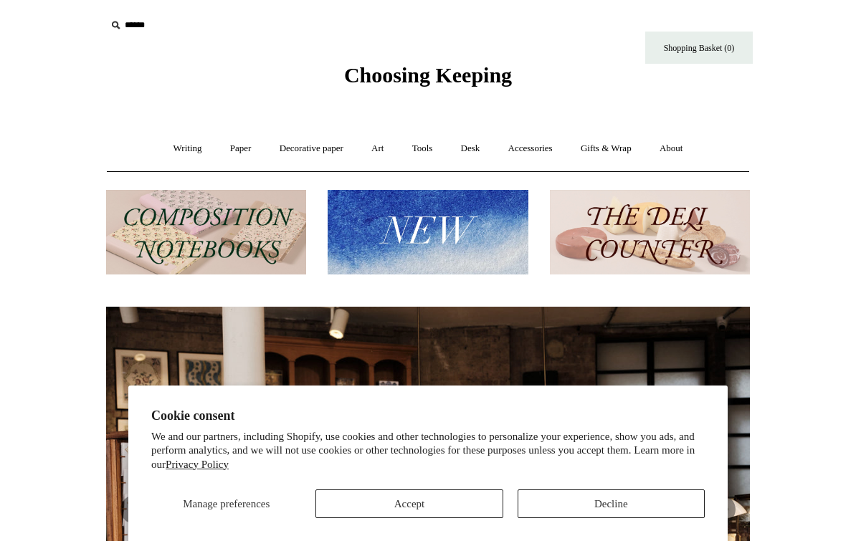
click at [630, 503] on button "Decline" at bounding box center [611, 504] width 187 height 29
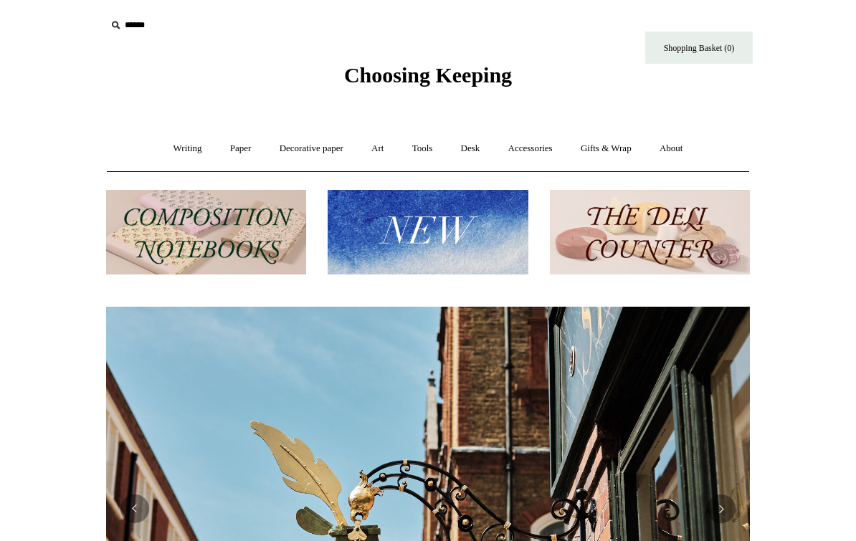
click at [379, 137] on link "Art +" at bounding box center [378, 149] width 38 height 38
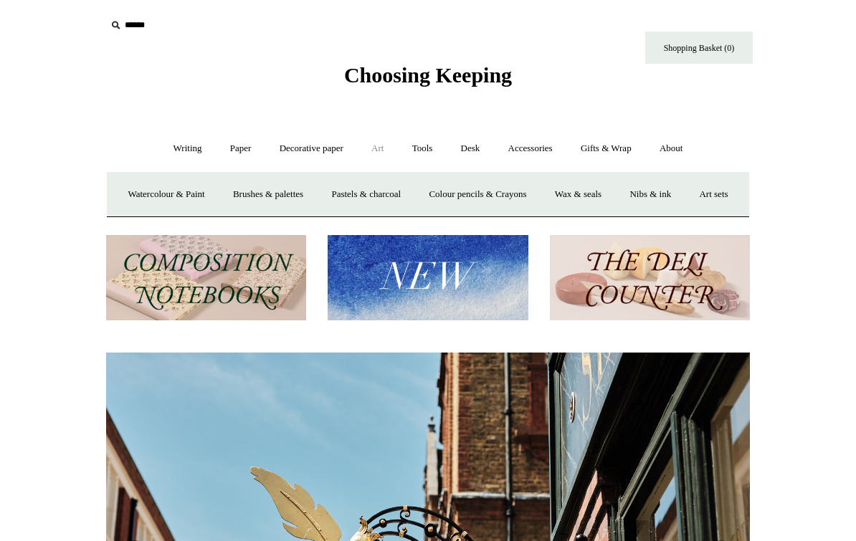
click at [446, 136] on link "Tools +" at bounding box center [422, 149] width 47 height 38
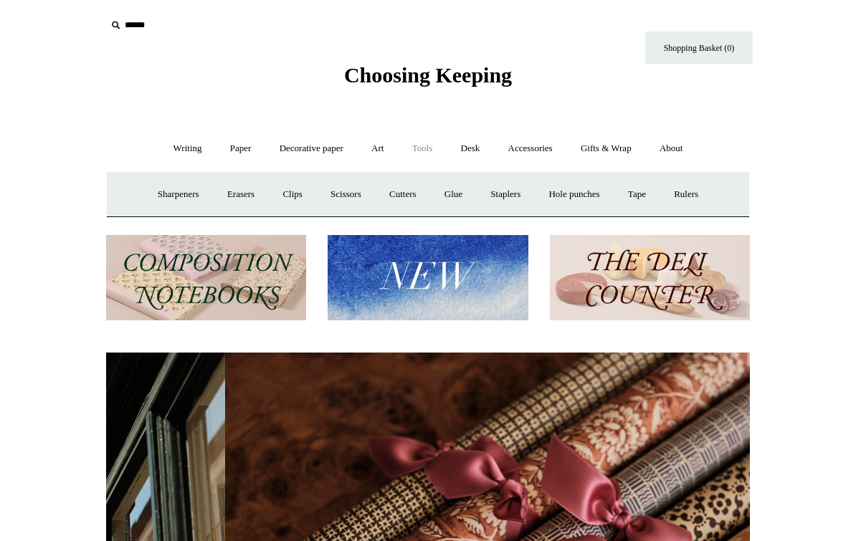
scroll to position [0, 1288]
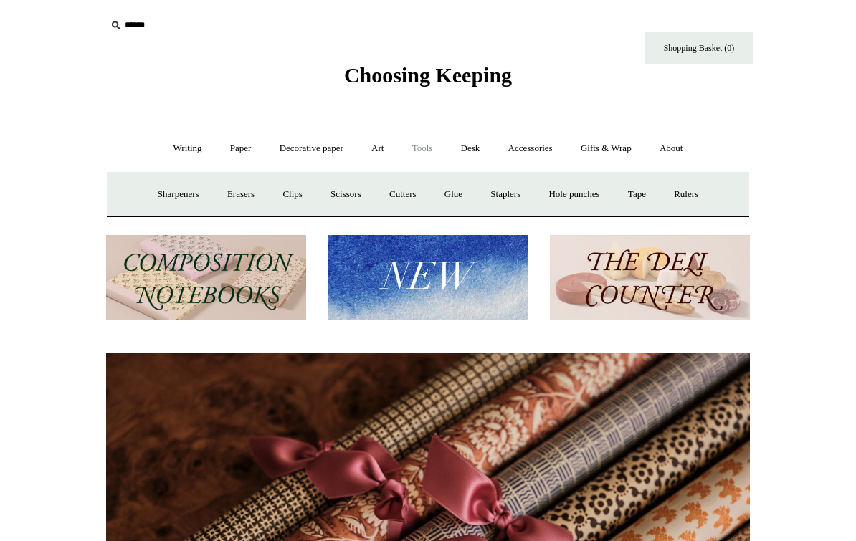
click at [511, 155] on link "Accessories +" at bounding box center [531, 149] width 70 height 38
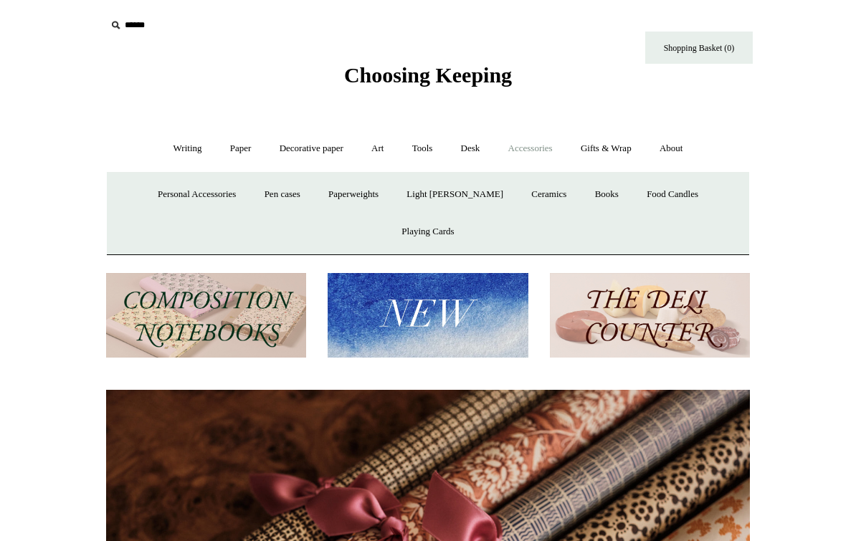
click at [606, 148] on link "Gifts & Wrap +" at bounding box center [606, 149] width 77 height 38
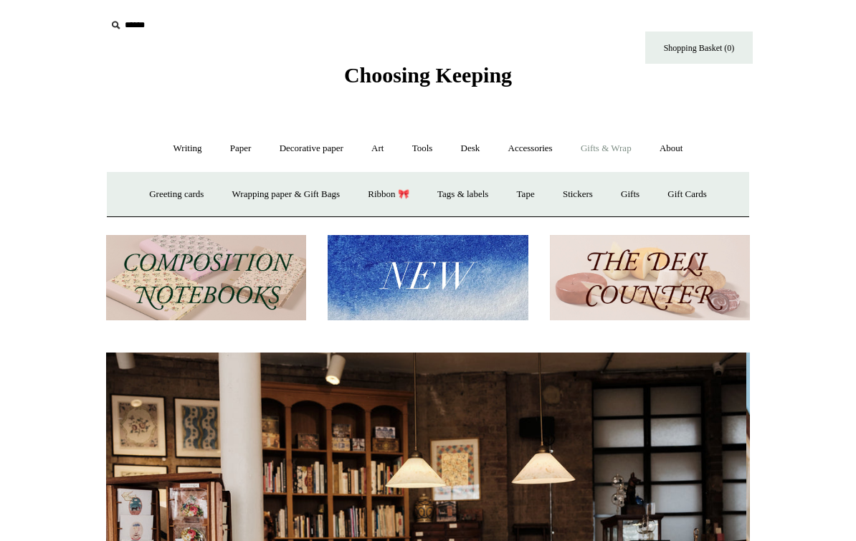
scroll to position [0, 0]
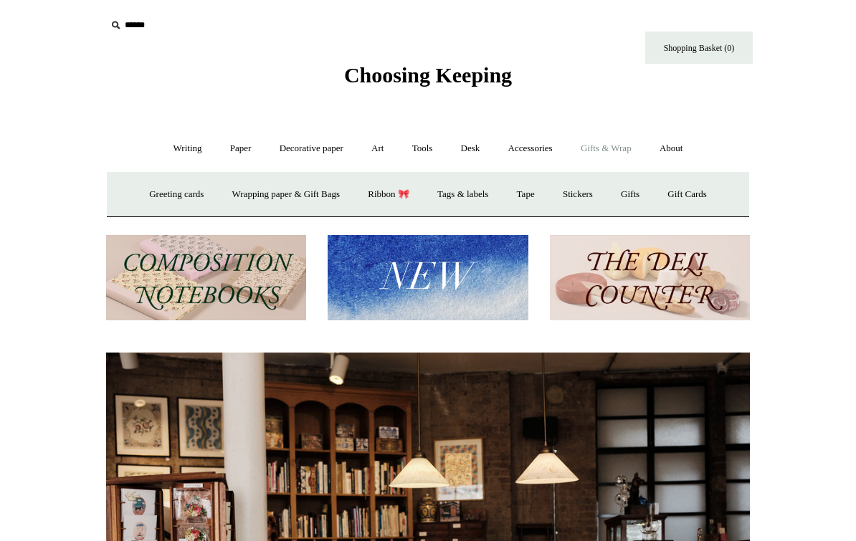
click at [696, 148] on link "About +" at bounding box center [671, 149] width 49 height 38
click at [192, 158] on link "Writing +" at bounding box center [188, 149] width 55 height 38
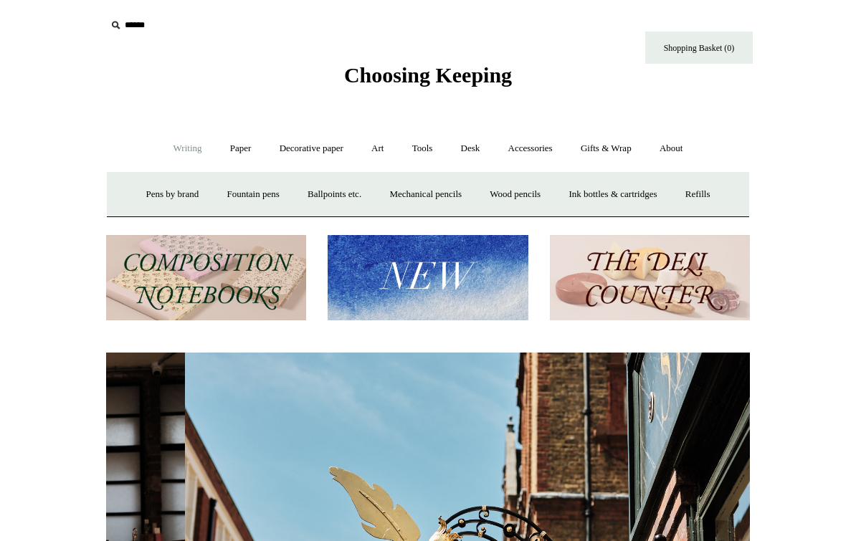
scroll to position [0, 644]
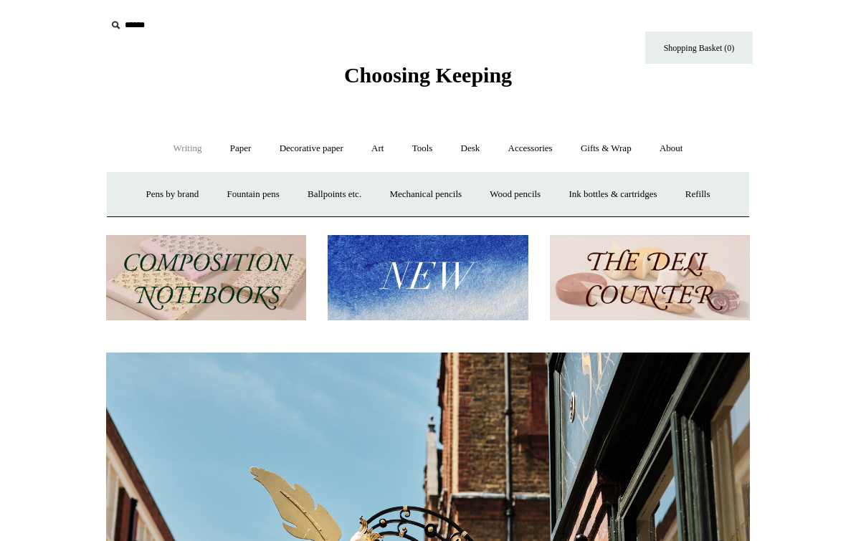
click at [406, 201] on link "Mechanical pencils +" at bounding box center [426, 195] width 98 height 38
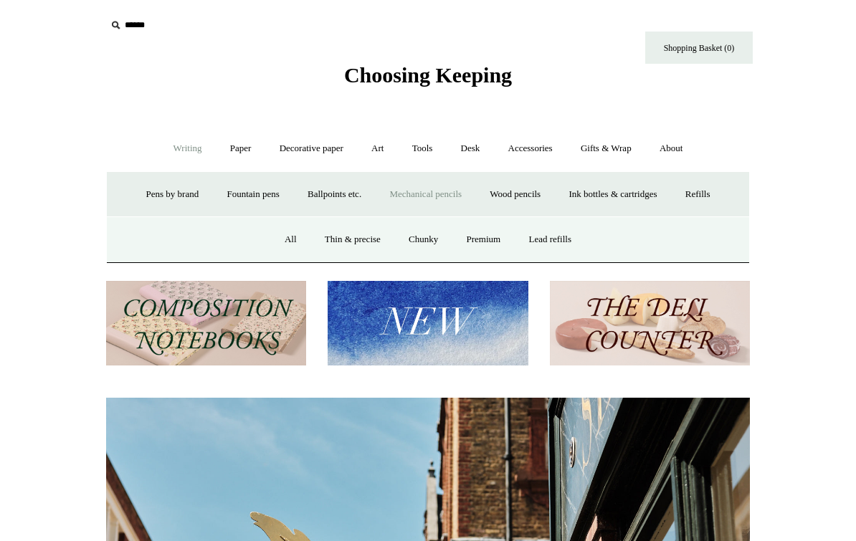
click at [290, 248] on link "All" at bounding box center [291, 240] width 38 height 38
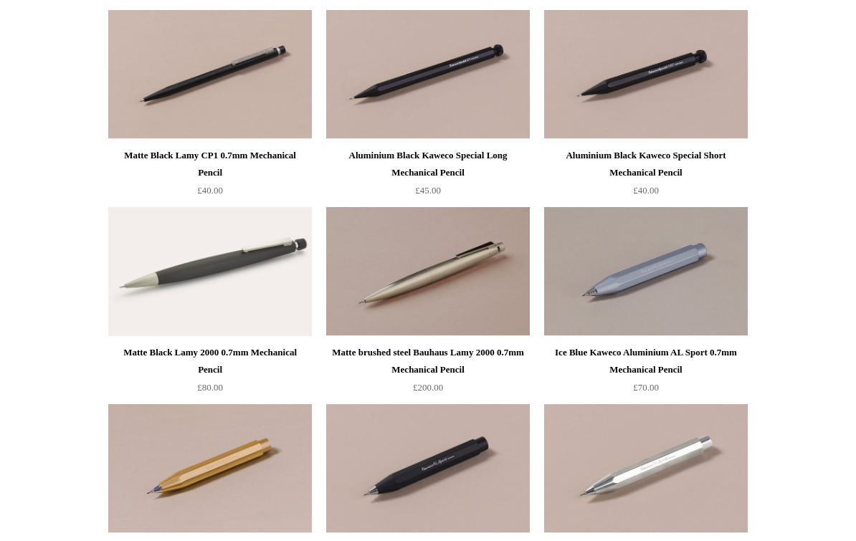
scroll to position [351, 0]
